Goal: Task Accomplishment & Management: Manage account settings

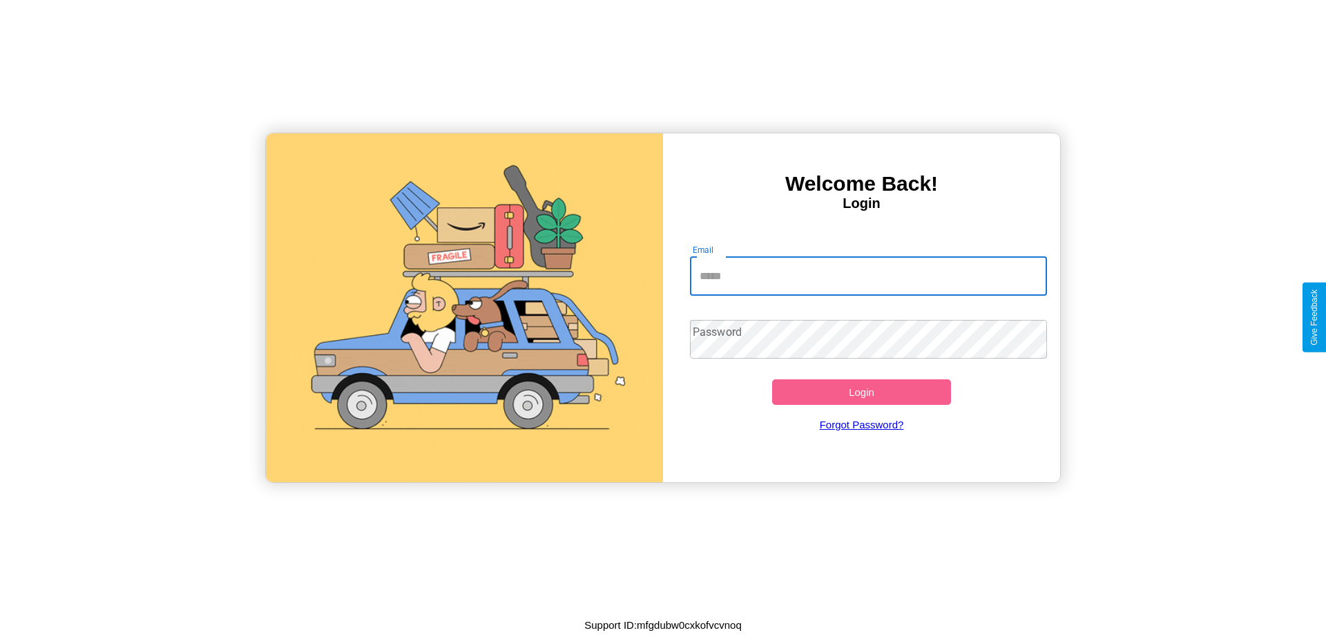
click at [868, 276] on input "Email" at bounding box center [869, 276] width 358 height 39
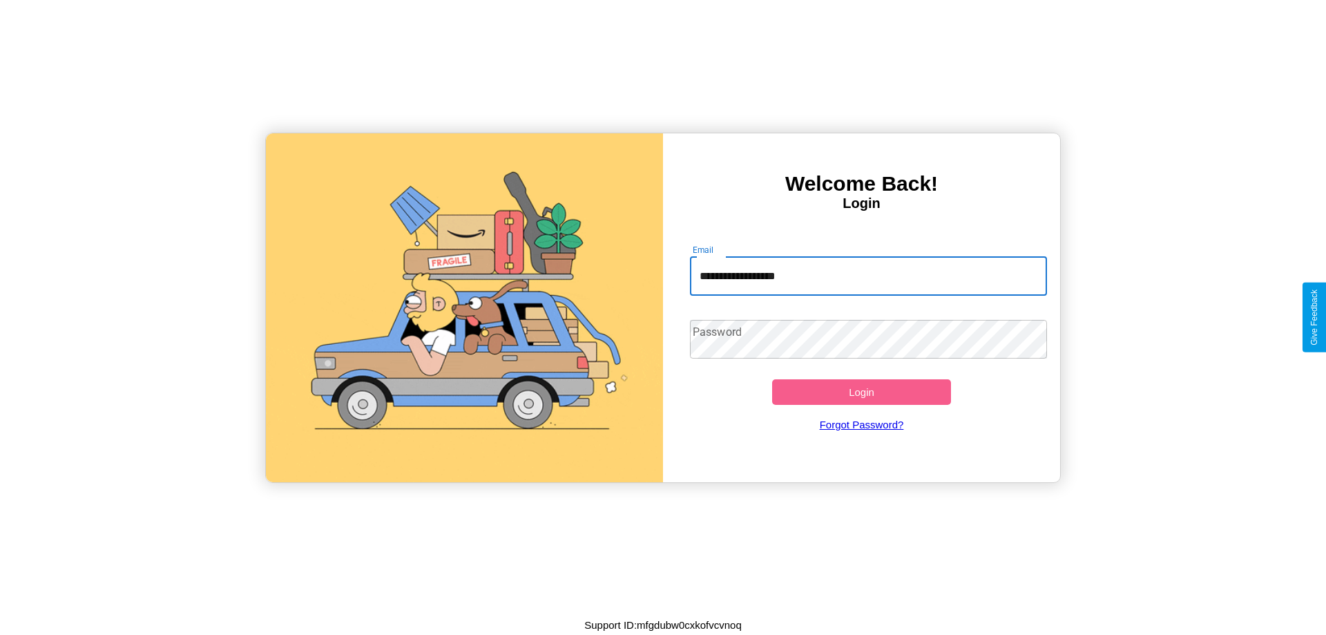
type input "**********"
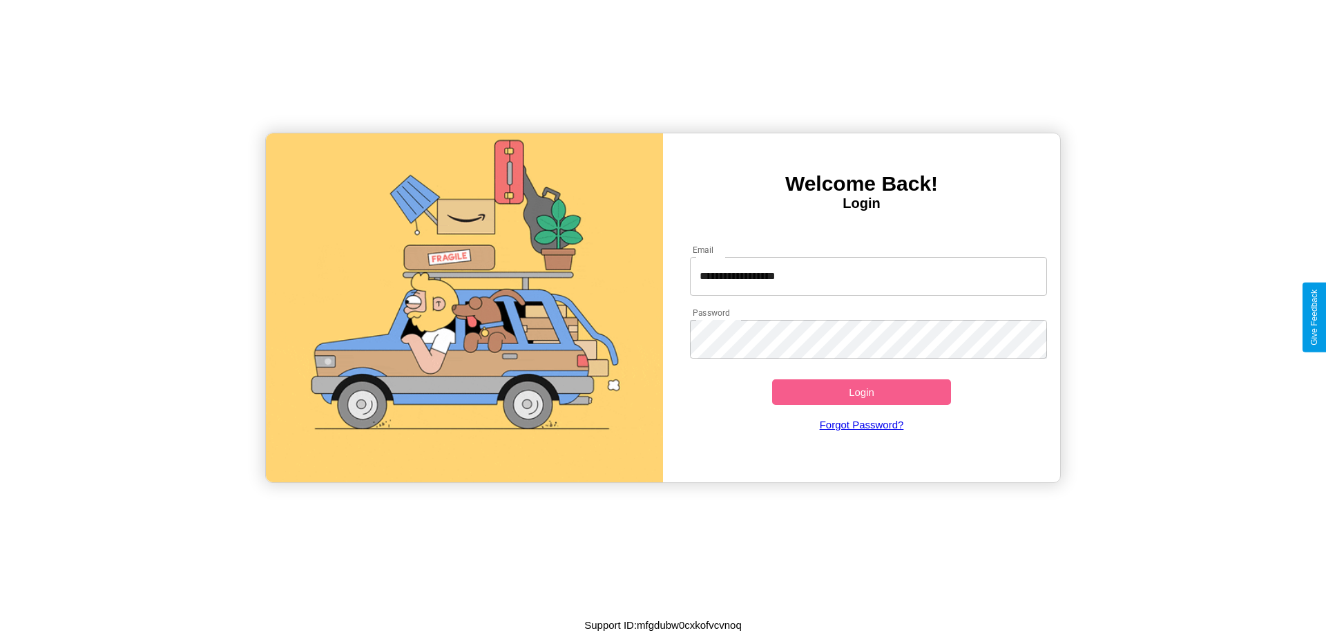
click at [861, 392] on button "Login" at bounding box center [861, 392] width 179 height 26
